Goal: Find specific page/section: Find specific page/section

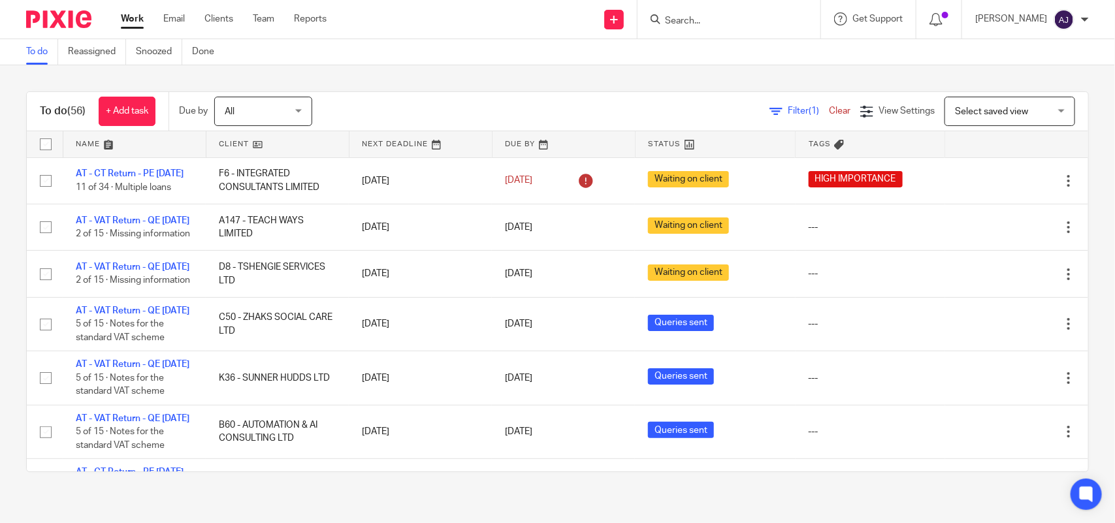
click at [684, 16] on input "Search" at bounding box center [722, 22] width 118 height 12
click at [681, 18] on input "Search" at bounding box center [722, 22] width 118 height 12
paste input "EBA CONSULTING GROUP LTD"
type input "EBA CONSULTING GROUP LTD"
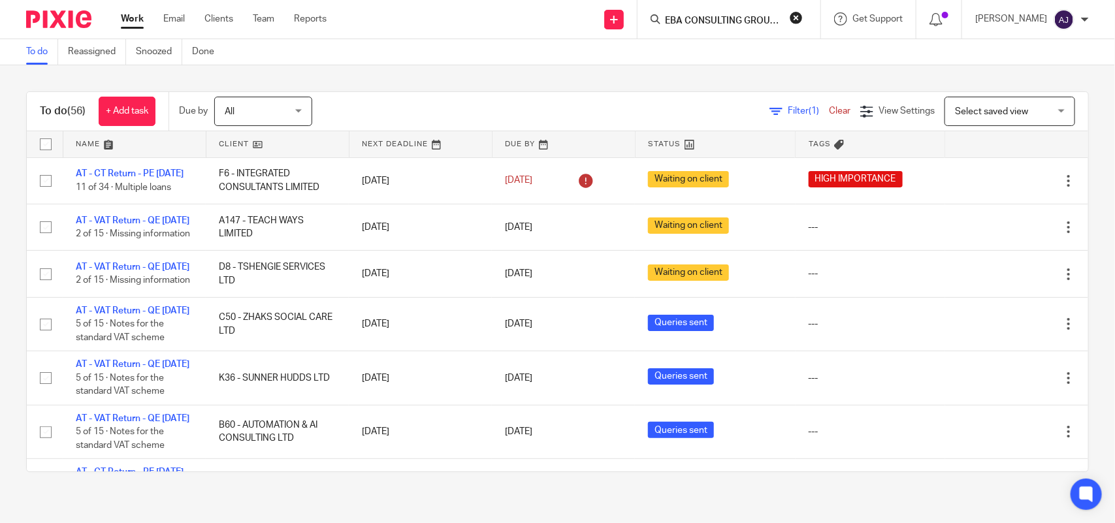
click button "submit" at bounding box center [0, 0] width 0 height 0
click at [769, 55] on link at bounding box center [771, 56] width 221 height 30
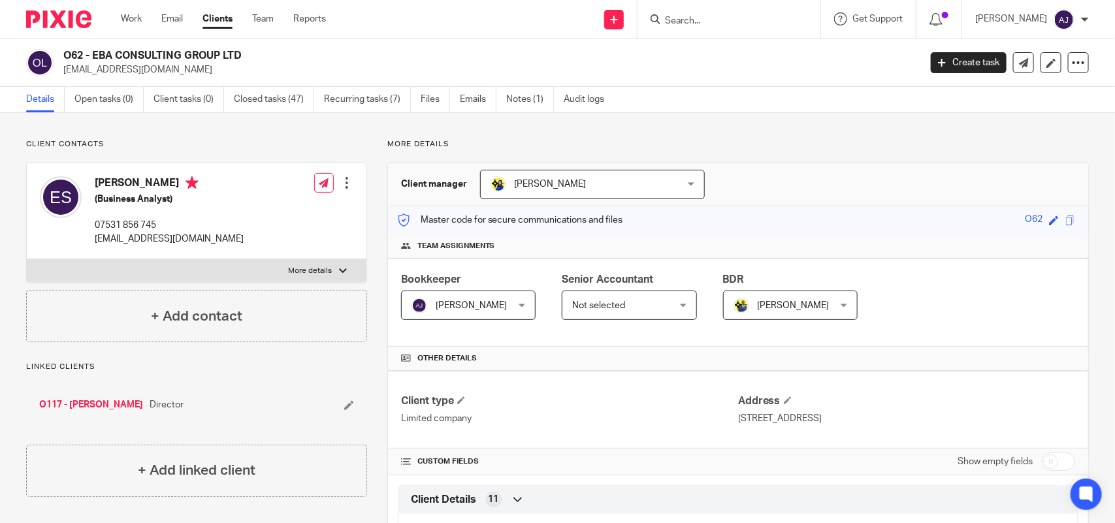
drag, startPoint x: 667, startPoint y: 24, endPoint x: 674, endPoint y: 20, distance: 7.9
click at [660, 23] on icon at bounding box center [655, 19] width 10 height 10
click at [676, 21] on input "Search" at bounding box center [722, 22] width 118 height 12
paste input "L HAZELL LTD"
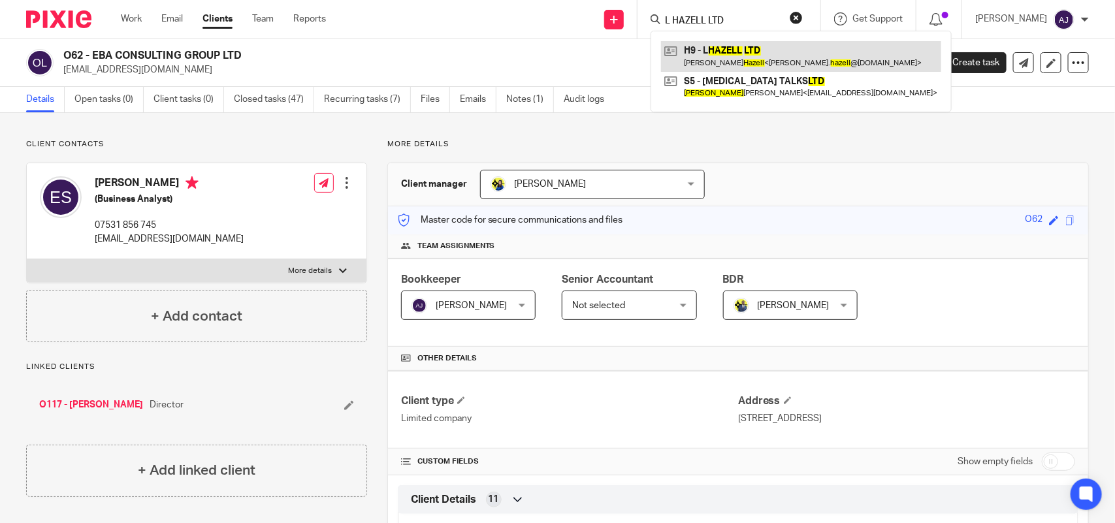
type input "L HAZELL LTD"
click at [782, 57] on link at bounding box center [801, 56] width 280 height 30
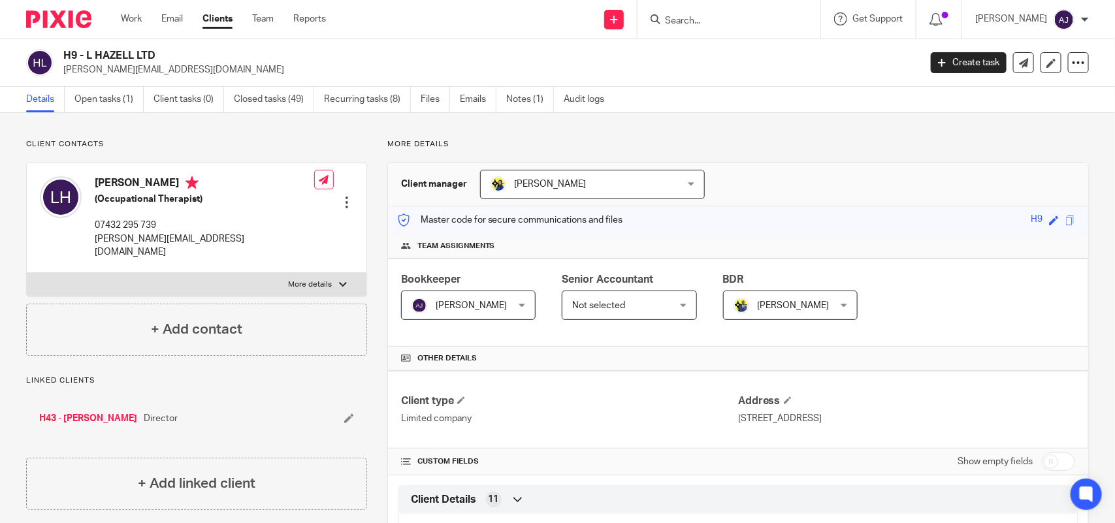
click at [733, 22] on input "Search" at bounding box center [722, 22] width 118 height 12
paste input "GREY SW CONSULTANCY LTD"
type input "GREY SW CONSULTANCY LTD"
click button "submit" at bounding box center [0, 0] width 0 height 0
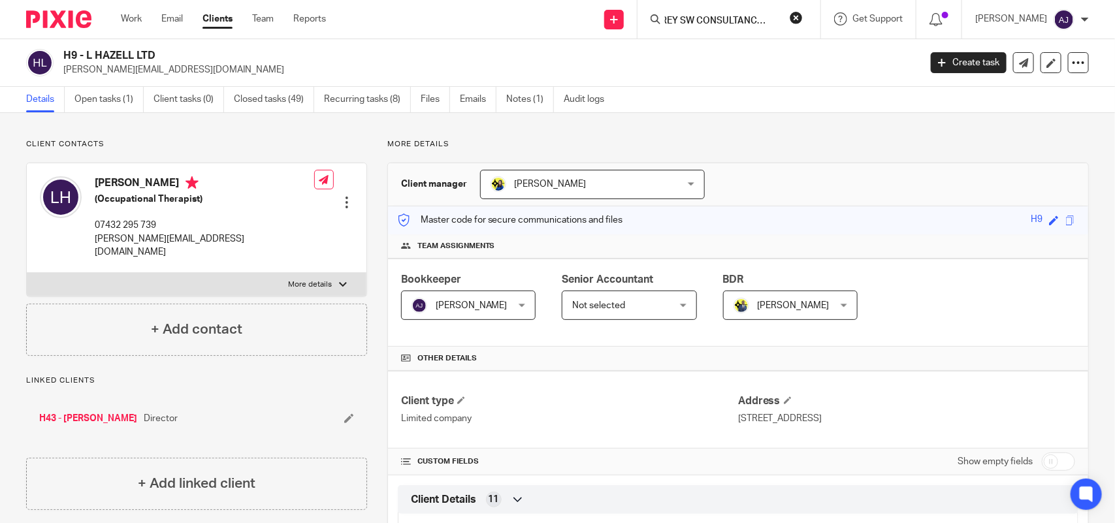
scroll to position [0, 0]
click at [801, 20] on button "reset" at bounding box center [795, 17] width 13 height 13
click at [733, 23] on input "Search" at bounding box center [722, 22] width 118 height 12
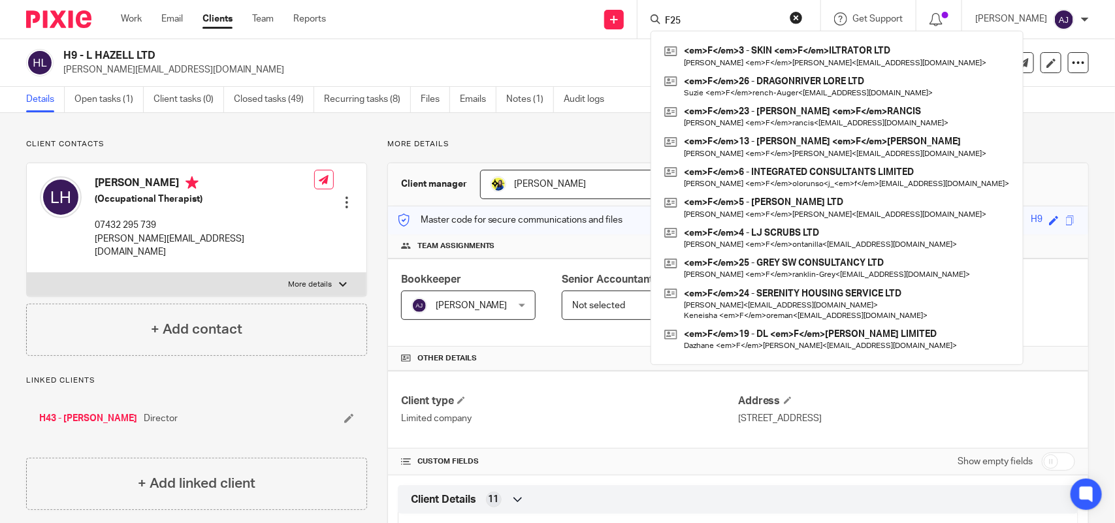
type input "F25"
click button "submit" at bounding box center [0, 0] width 0 height 0
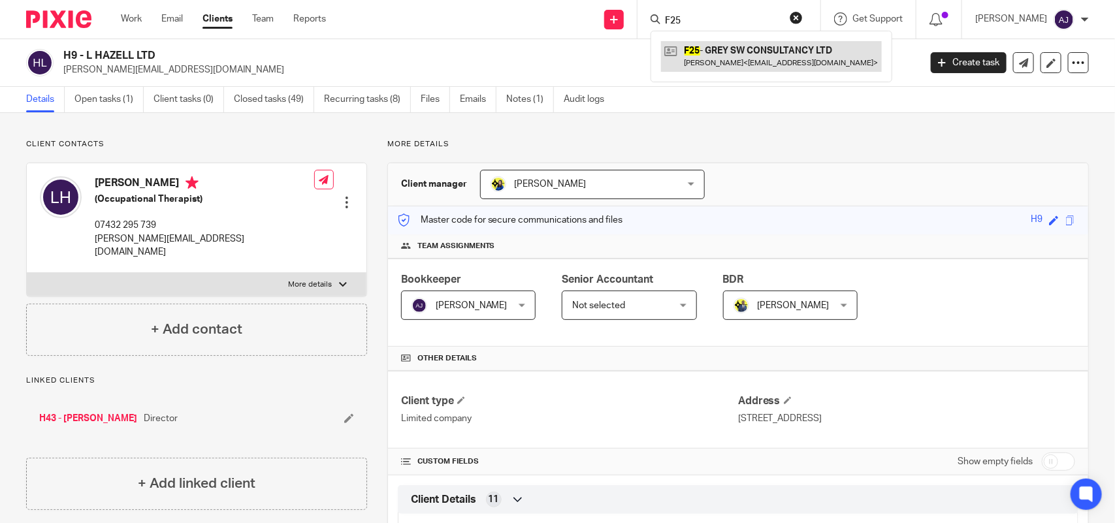
click at [759, 48] on link at bounding box center [771, 56] width 221 height 30
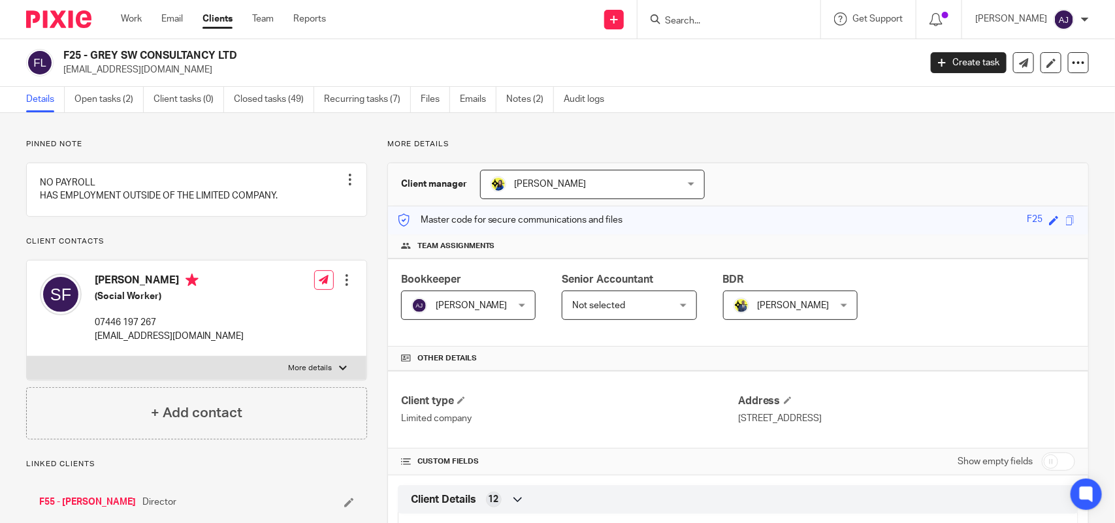
click at [684, 26] on input "Search" at bounding box center [722, 22] width 118 height 12
paste input "KINGDOM LOCUMS LIMITED"
type input "KINGDOM LOCUMS LIMITED"
click button "submit" at bounding box center [0, 0] width 0 height 0
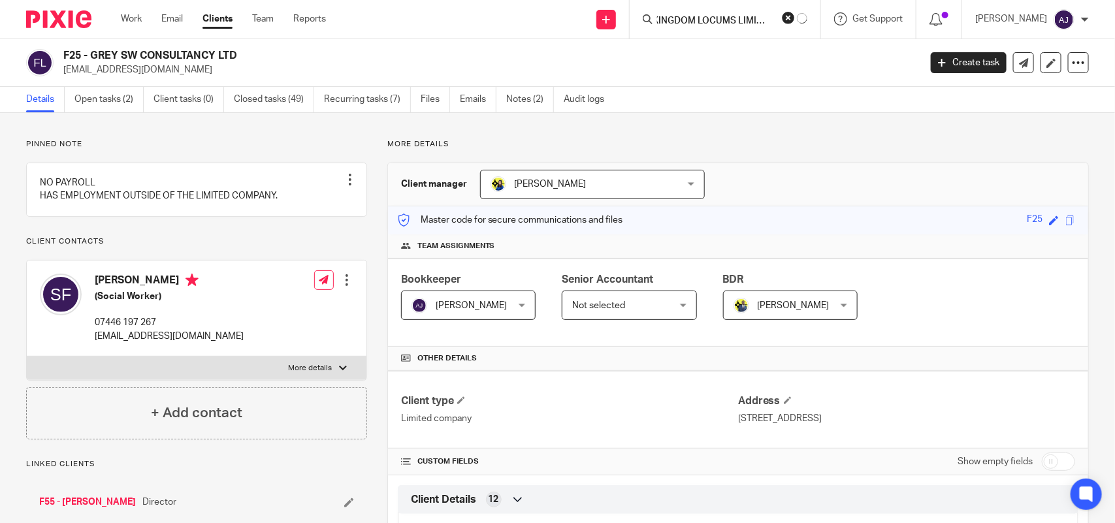
scroll to position [0, 0]
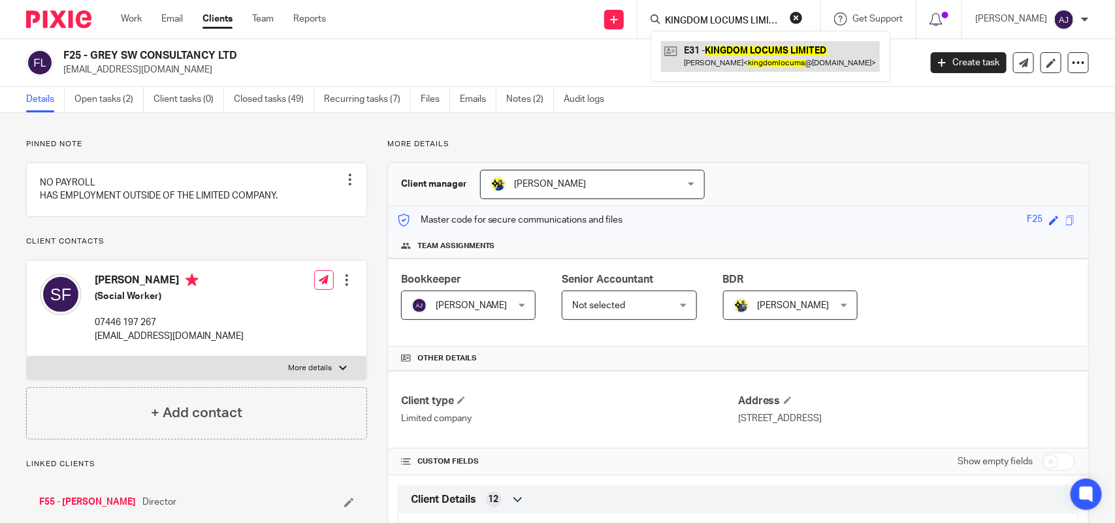
click at [756, 53] on link at bounding box center [770, 56] width 219 height 30
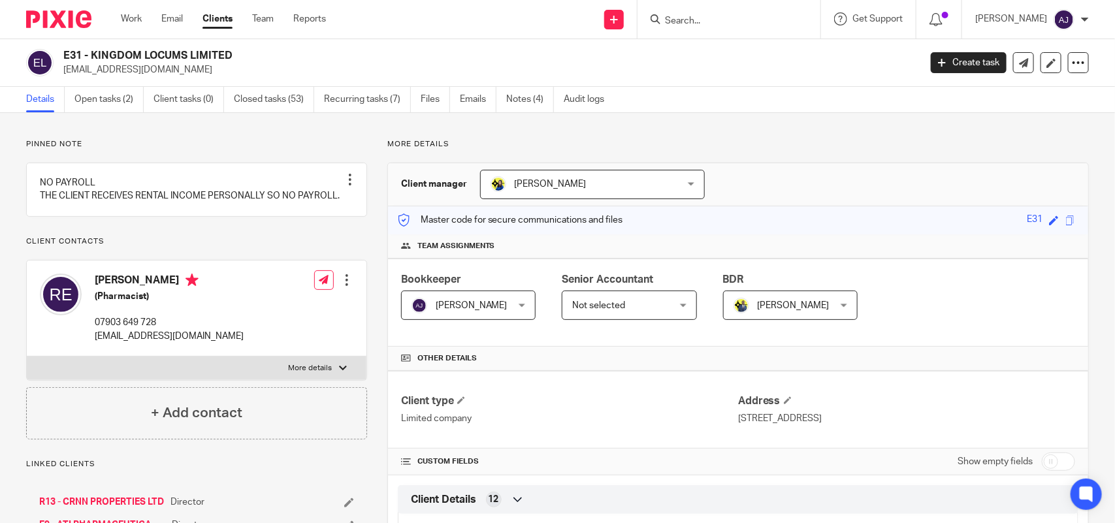
drag, startPoint x: 800, startPoint y: 4, endPoint x: 703, endPoint y: 1, distance: 97.3
click at [766, 4] on div at bounding box center [728, 19] width 183 height 39
click at [702, 2] on div at bounding box center [728, 19] width 183 height 39
click at [712, 16] on input "Search" at bounding box center [722, 22] width 118 height 12
paste input "LUMINARY SOLUTIONS LTD"
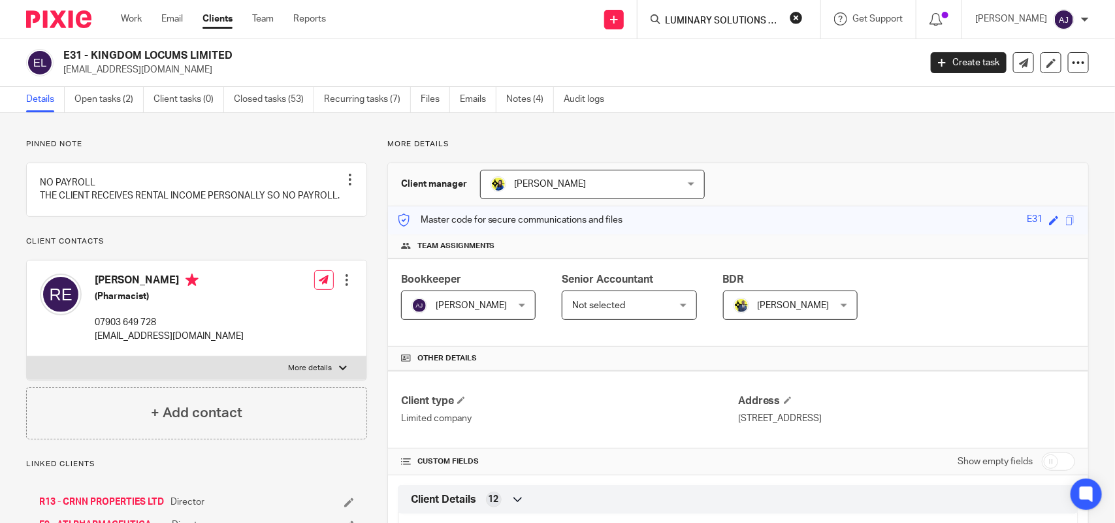
scroll to position [0, 1]
type input "LUMINARY SOLUTIONS LTD"
click button "submit" at bounding box center [0, 0] width 0 height 0
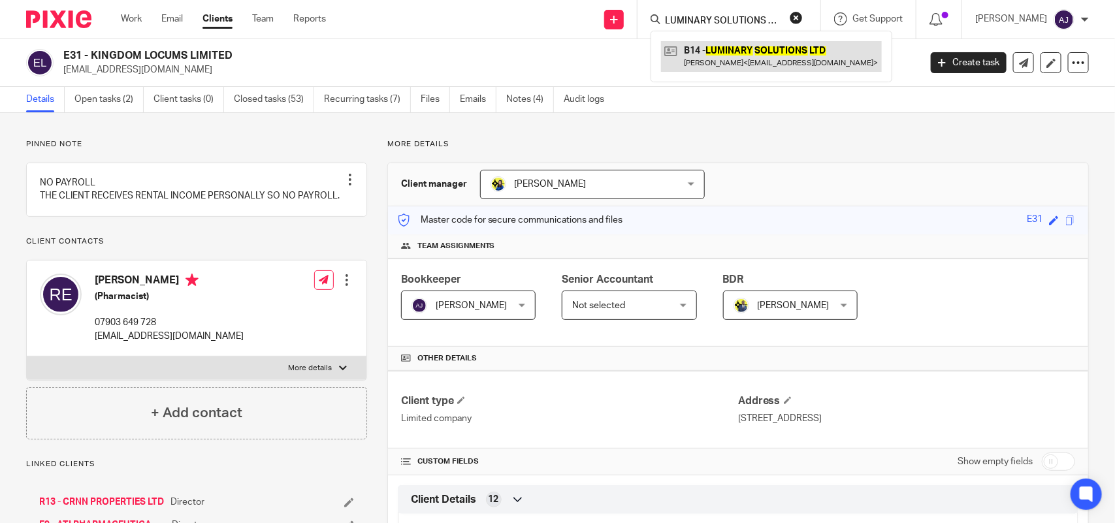
click at [751, 44] on link at bounding box center [771, 56] width 221 height 30
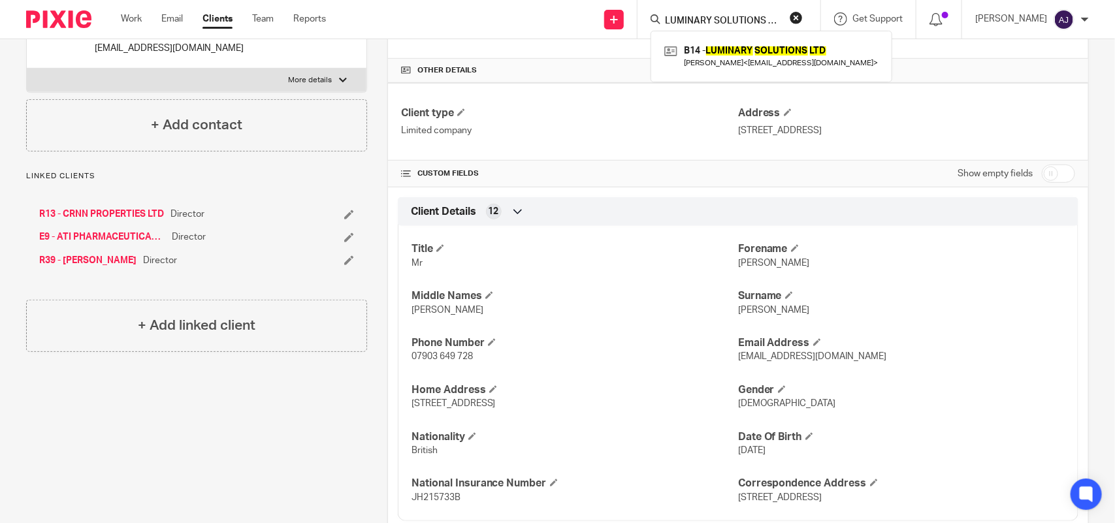
scroll to position [490, 0]
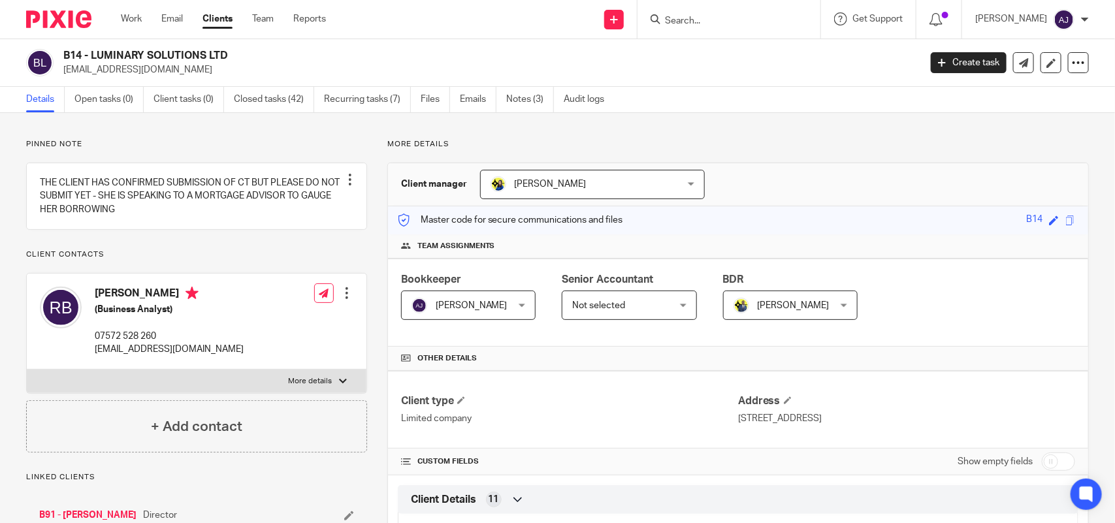
click at [716, 20] on input "Search" at bounding box center [722, 22] width 118 height 12
paste input "DAXOL LIMITED"
type input "DAXOL LIMITED"
click button "submit" at bounding box center [0, 0] width 0 height 0
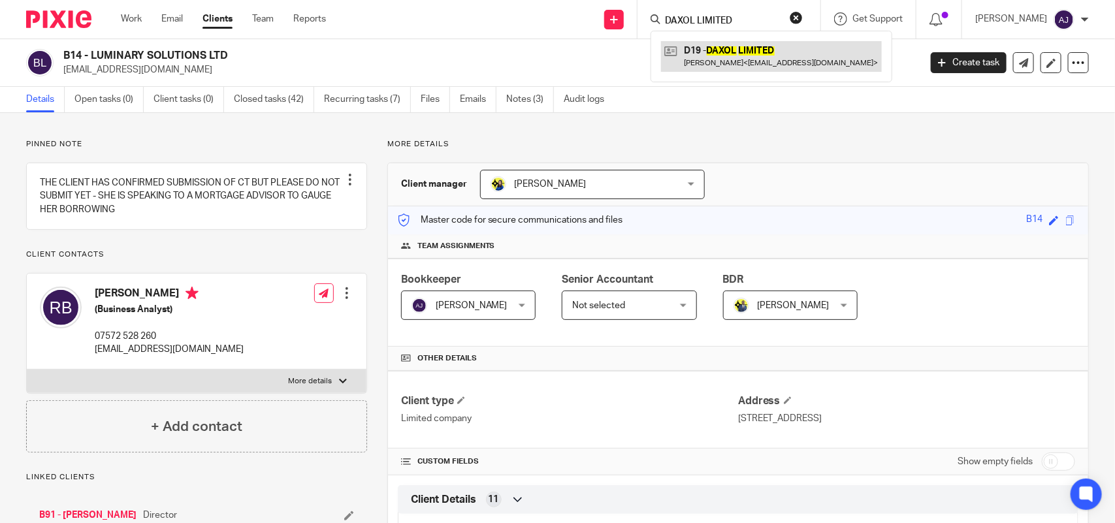
click at [771, 61] on link at bounding box center [771, 56] width 221 height 30
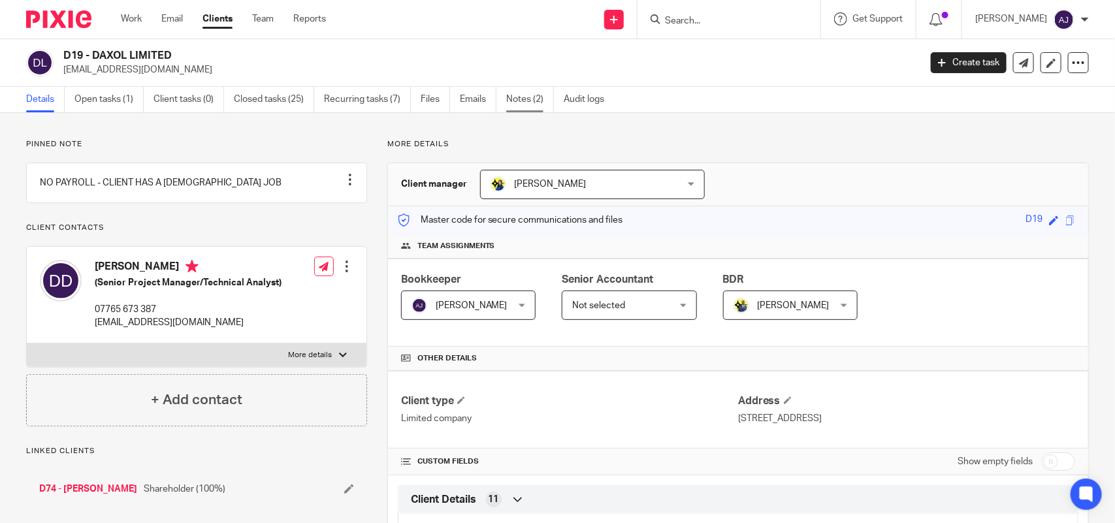
click at [526, 100] on link "Notes (2)" at bounding box center [530, 99] width 48 height 25
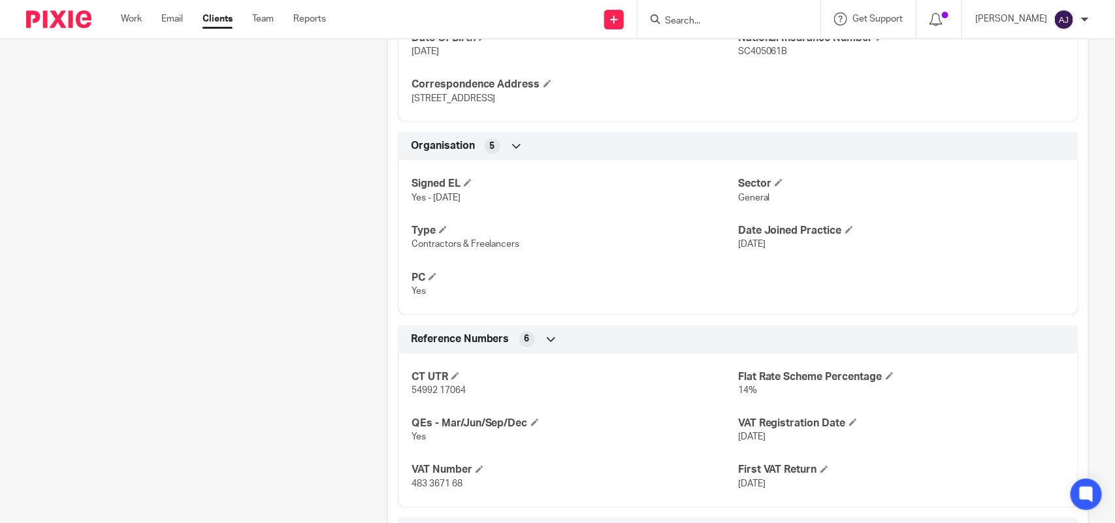
scroll to position [674, 0]
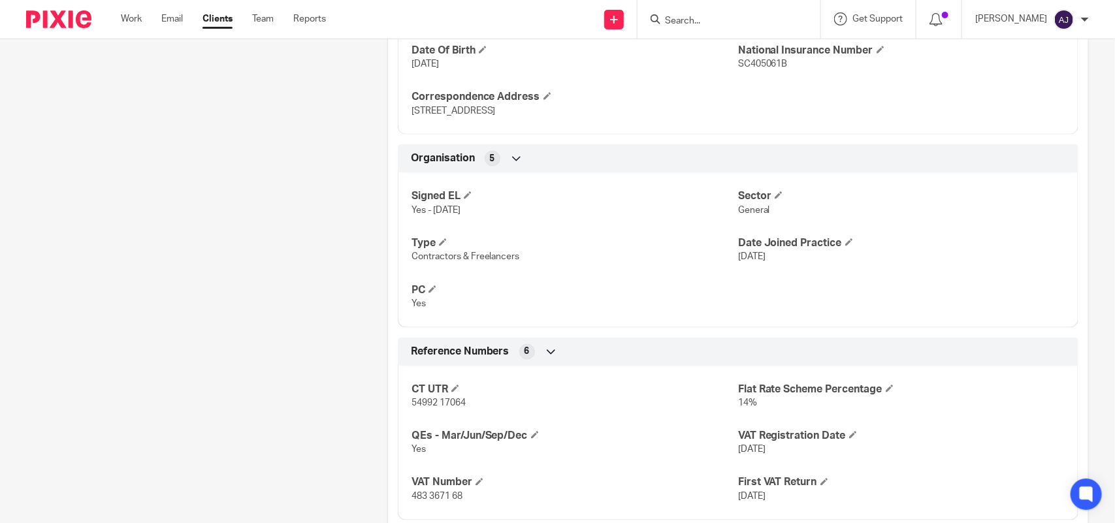
click at [754, 12] on form at bounding box center [732, 19] width 139 height 16
click at [693, 14] on form at bounding box center [732, 19] width 139 height 16
click at [694, 14] on form at bounding box center [732, 19] width 139 height 16
click at [694, 16] on input "Search" at bounding box center [722, 22] width 118 height 12
paste input "DAXOL LIMITED"
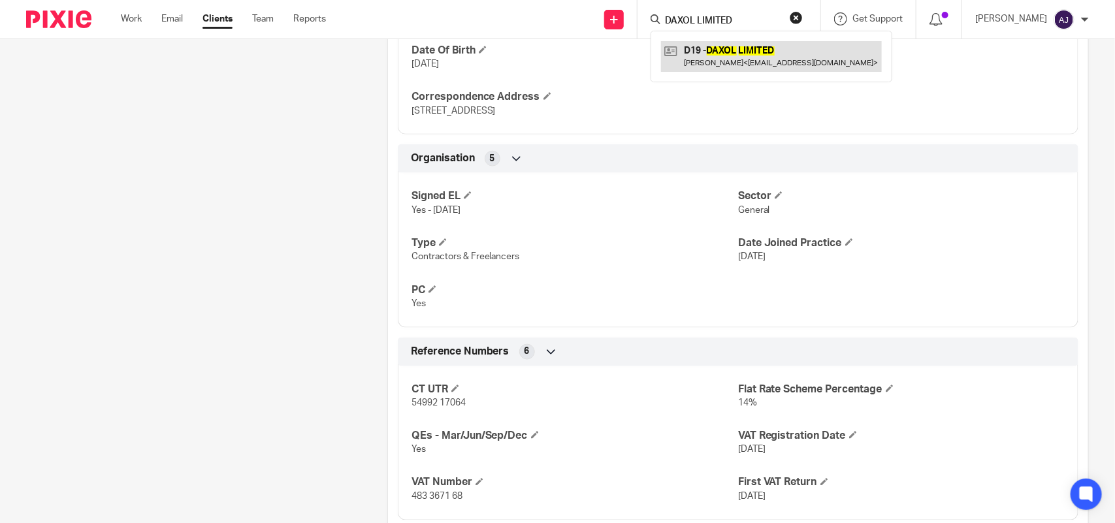
type input "DAXOL LIMITED"
click at [715, 53] on link at bounding box center [771, 56] width 221 height 30
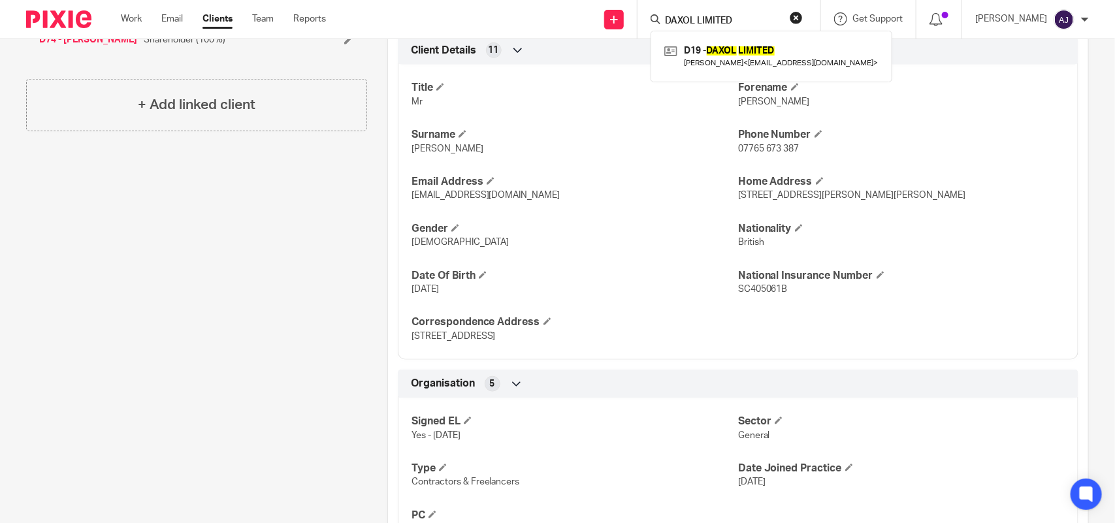
scroll to position [430, 0]
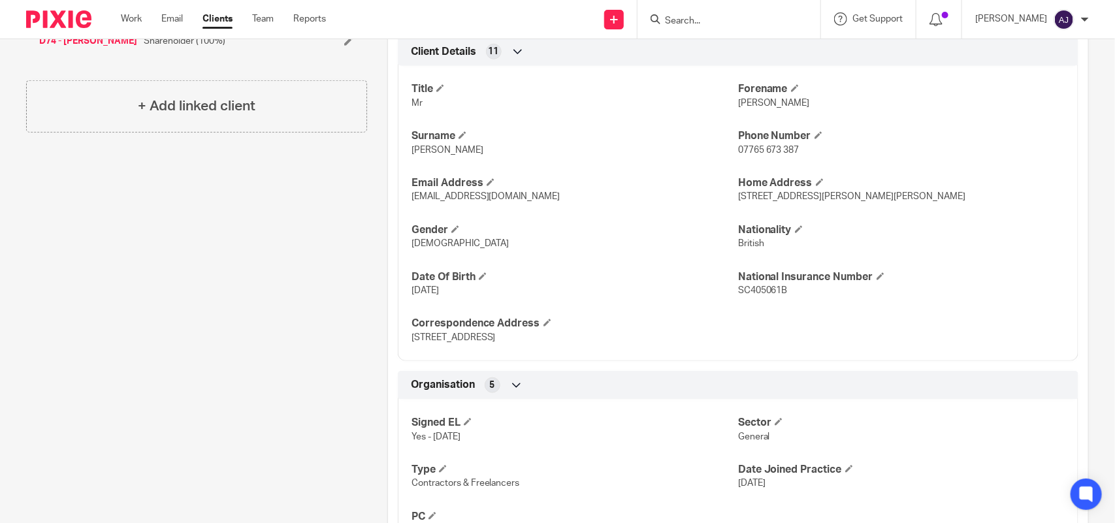
scroll to position [408, 0]
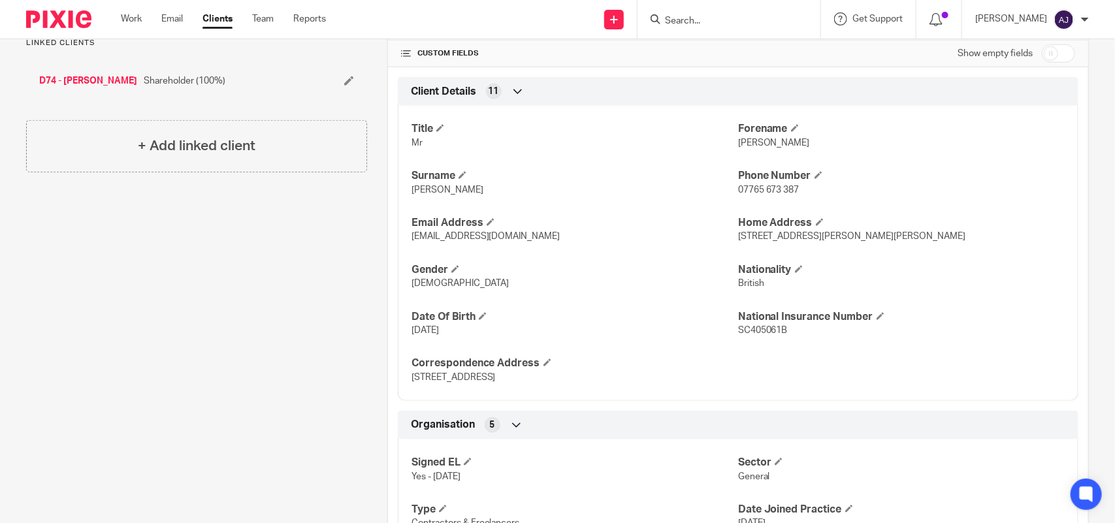
click at [697, 28] on div at bounding box center [728, 19] width 183 height 39
paste input "DAXOL LIMITED"
type input "DAXOL LIMITED"
click button "submit" at bounding box center [0, 0] width 0 height 0
click at [31, 353] on div "Pinned note NO PAYROLL - CLIENT HAS A [DEMOGRAPHIC_DATA] JOB Unpin note Edit no…" at bounding box center [186, 450] width 361 height 1438
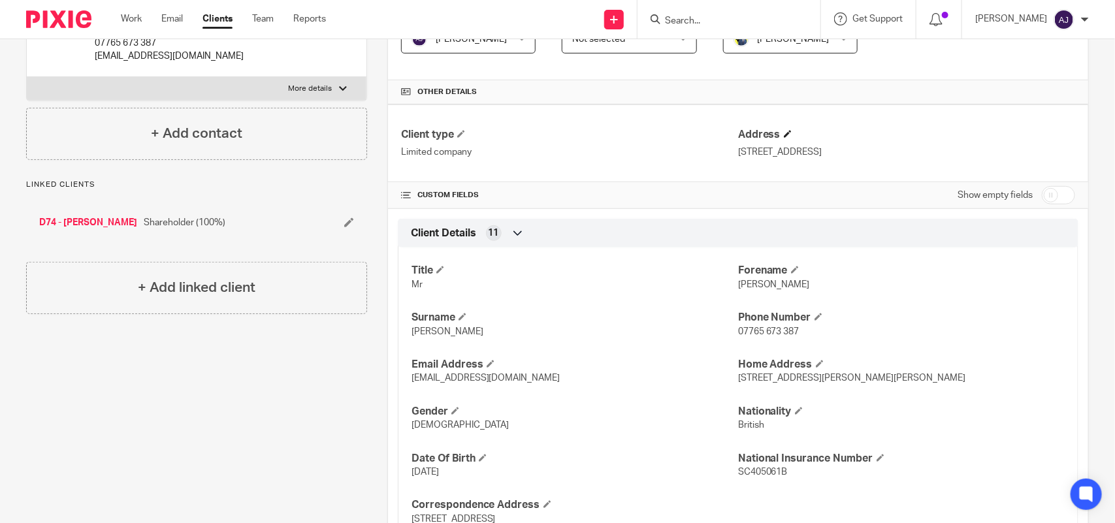
scroll to position [0, 0]
